Goal: Information Seeking & Learning: Learn about a topic

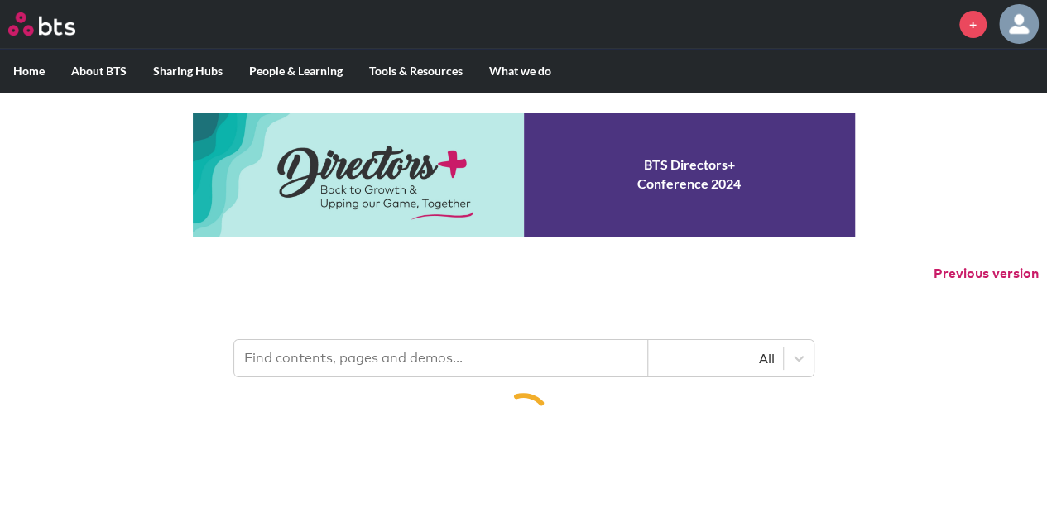
click at [348, 368] on input "text" at bounding box center [441, 358] width 414 height 36
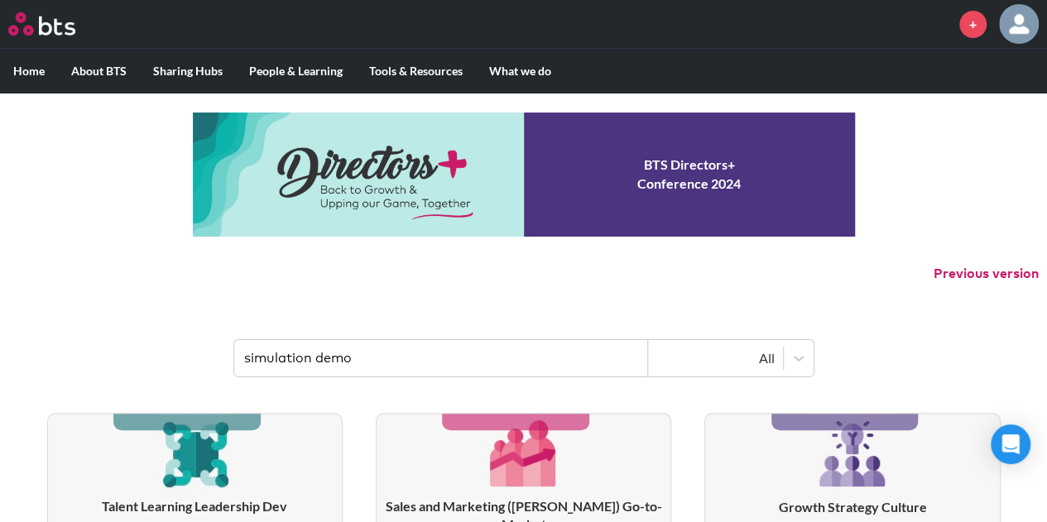
type input "simulation demo"
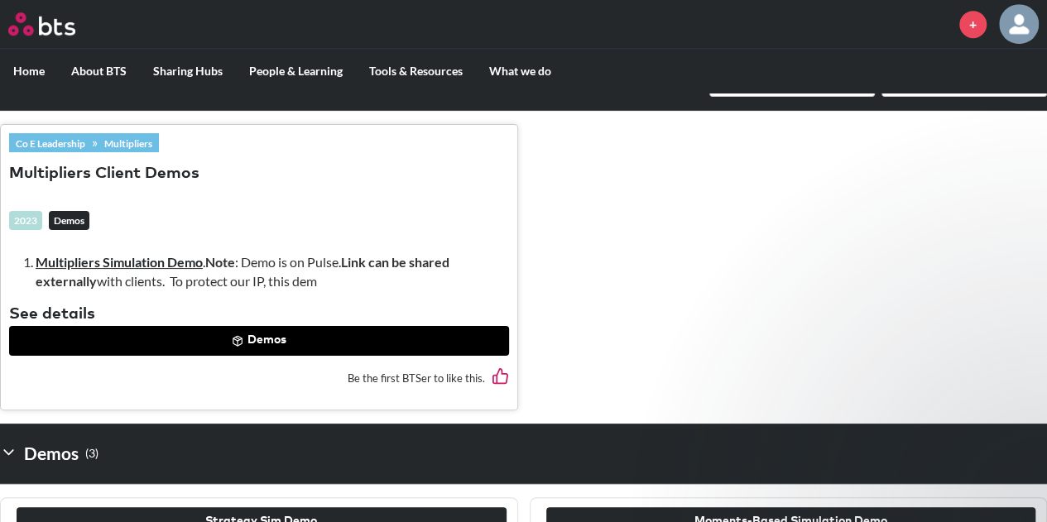
scroll to position [642, 0]
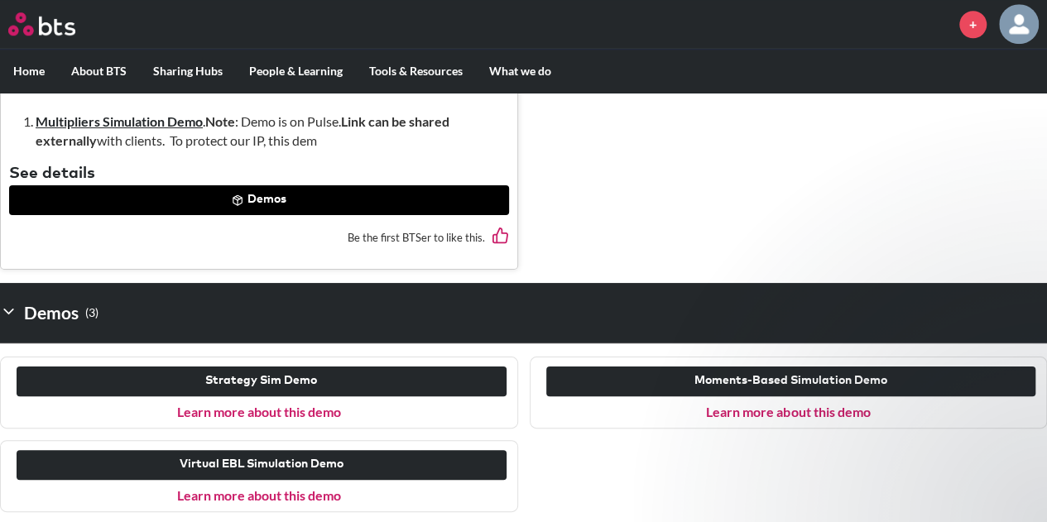
click at [839, 404] on link "Learn more about this demo" at bounding box center [788, 412] width 164 height 16
click at [304, 403] on p "Learn more about this demo" at bounding box center [259, 412] width 490 height 18
click at [323, 413] on link "Learn more about this demo" at bounding box center [259, 412] width 164 height 16
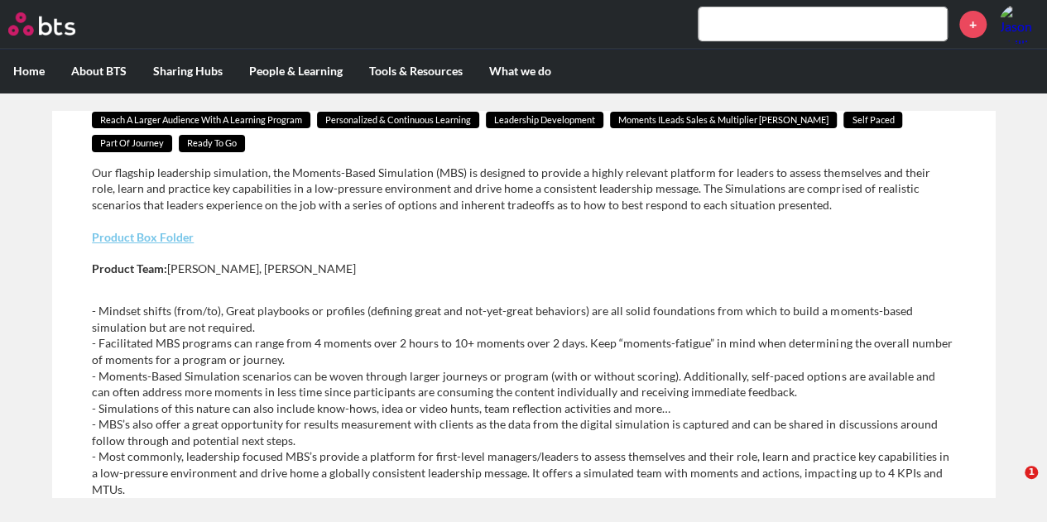
scroll to position [199, 0]
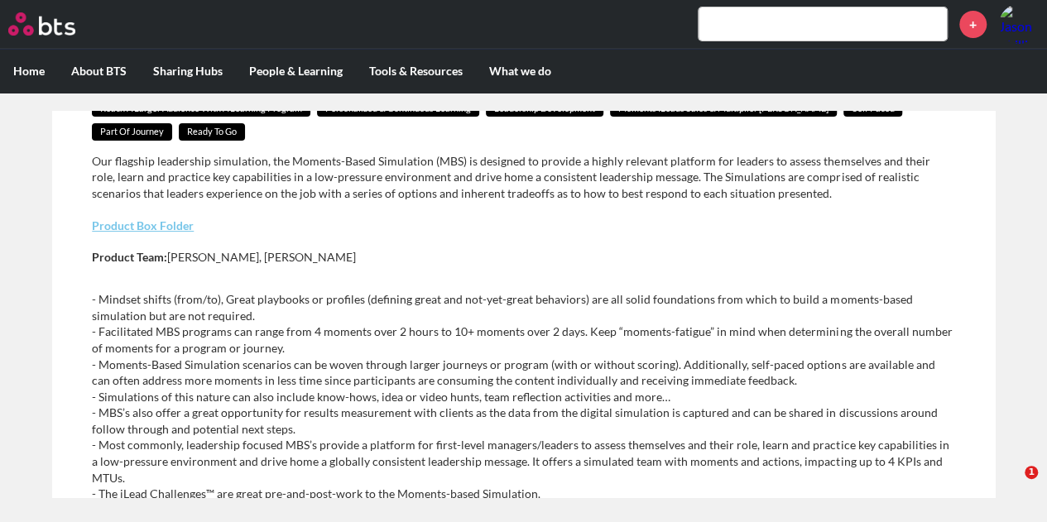
click at [163, 235] on div "Our flagship leadership simulation, the Moments-Based Simulation (MBS) is desig…" at bounding box center [523, 217] width 863 height 129
click at [173, 227] on link "Product Box Folder" at bounding box center [143, 225] width 102 height 14
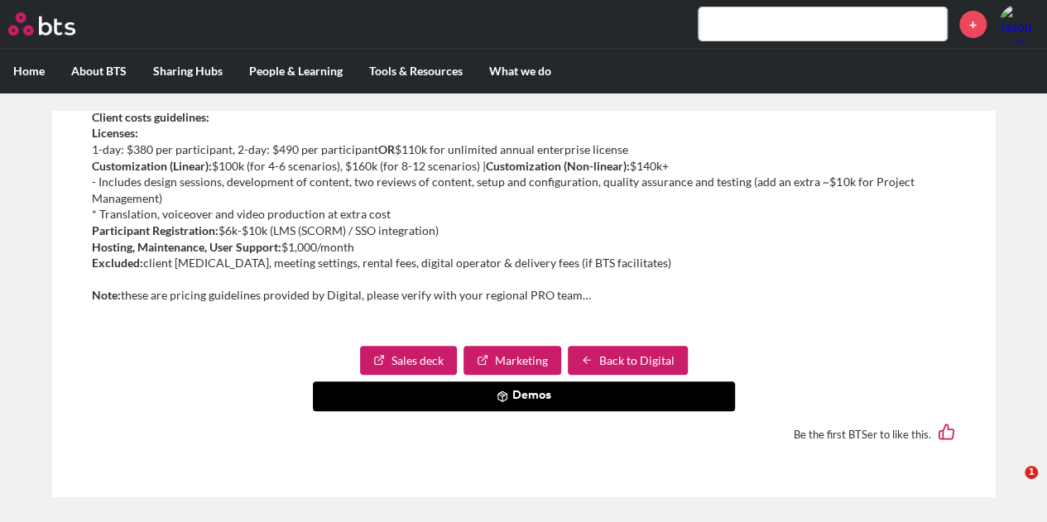
click at [508, 396] on button "Demos" at bounding box center [524, 397] width 422 height 30
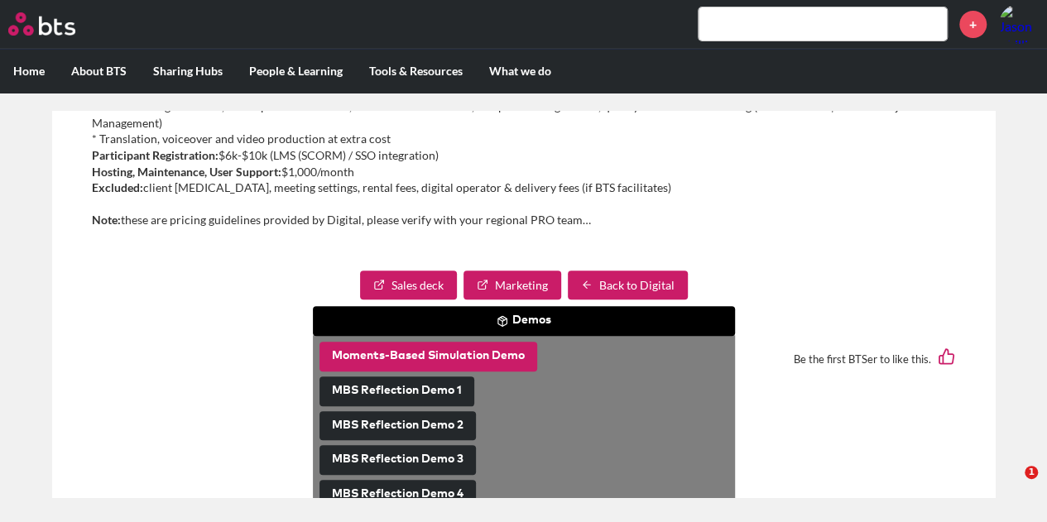
scroll to position [751, 0]
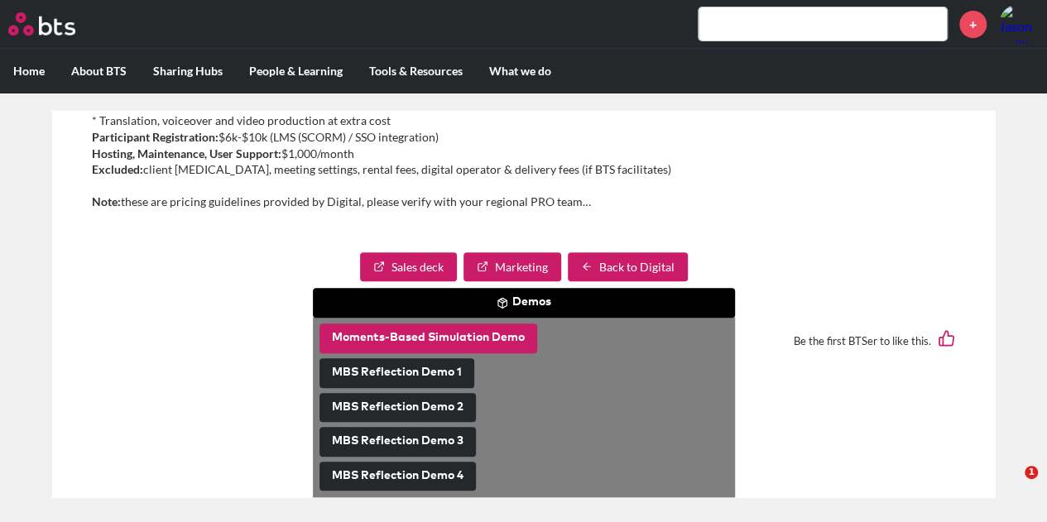
click at [457, 345] on button "Moments-Based Simulation Demo" at bounding box center [428, 339] width 218 height 30
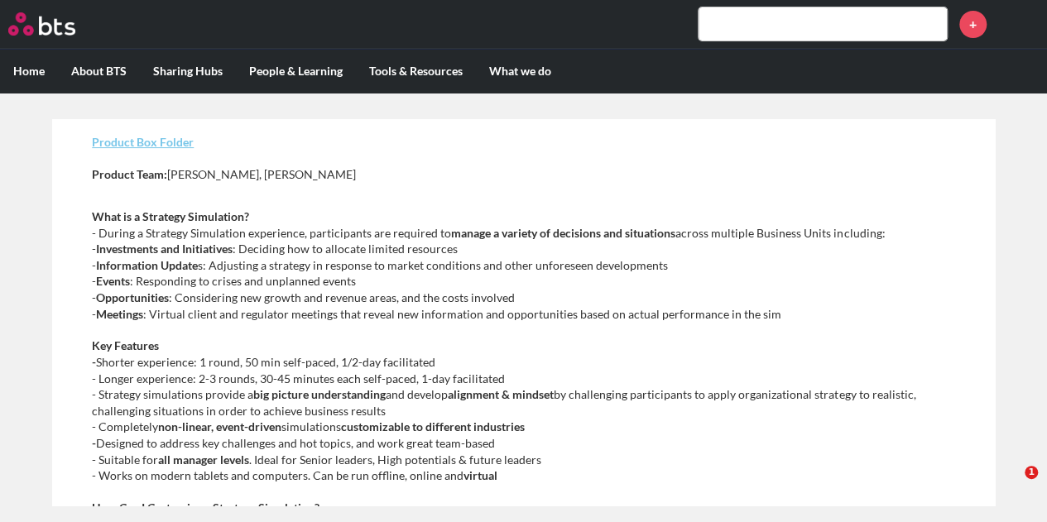
scroll to position [156, 0]
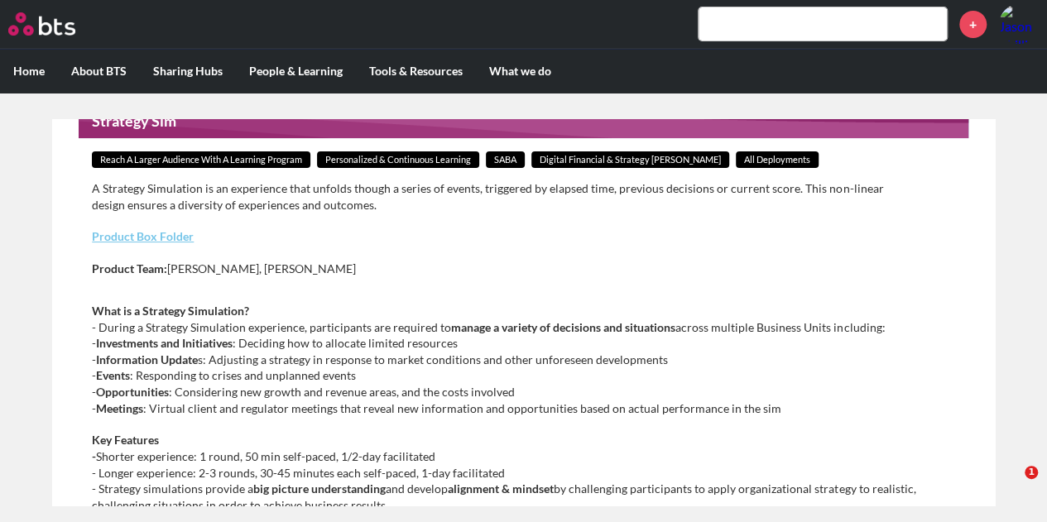
click at [152, 234] on link "Product Box Folder" at bounding box center [143, 236] width 102 height 14
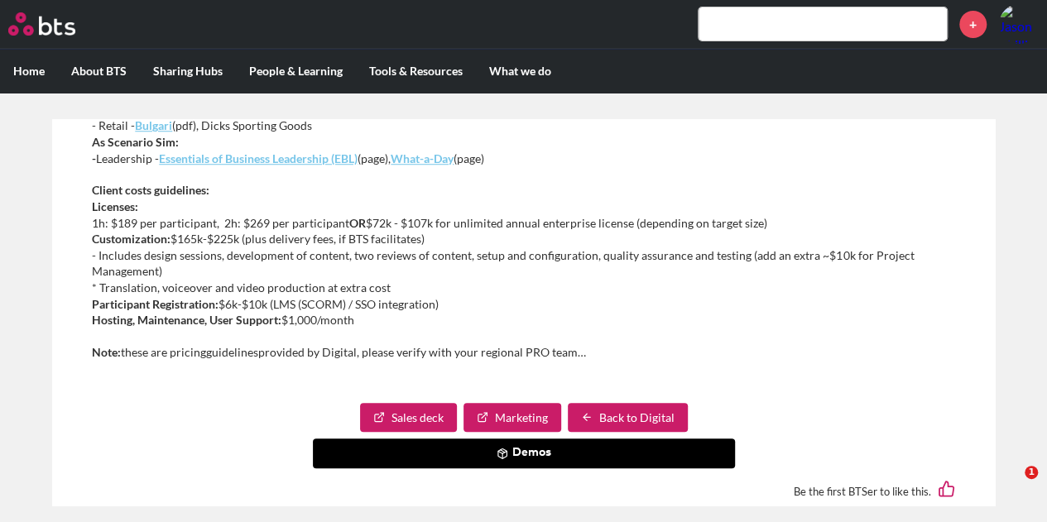
scroll to position [775, 0]
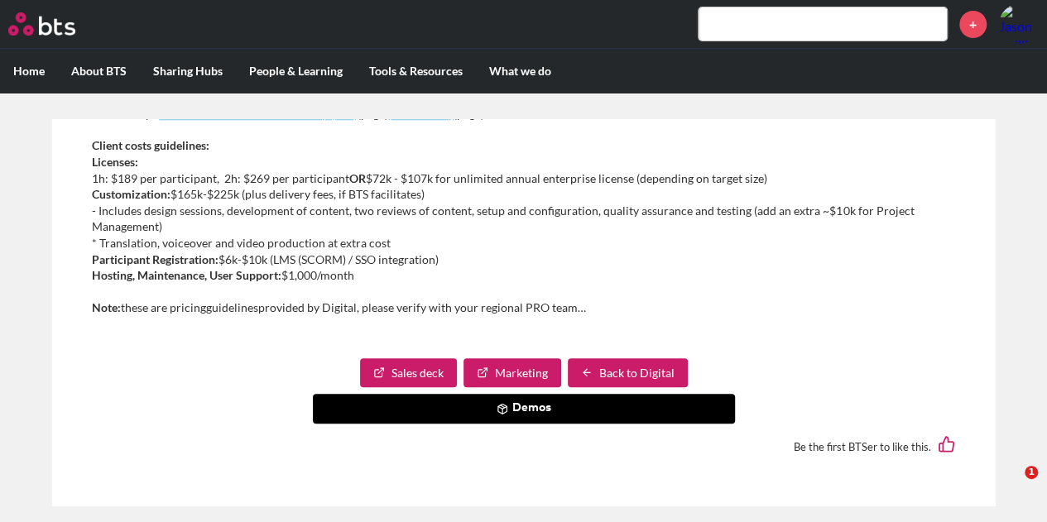
click at [538, 400] on button "Demos" at bounding box center [524, 409] width 422 height 30
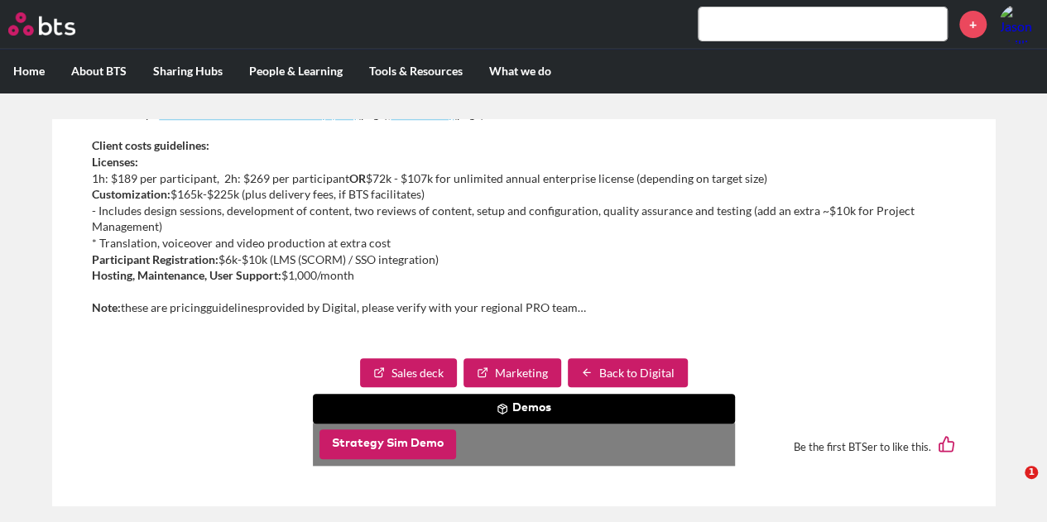
click at [413, 437] on button "Strategy Sim Demo" at bounding box center [387, 445] width 137 height 30
